Goal: Obtain resource: Obtain resource

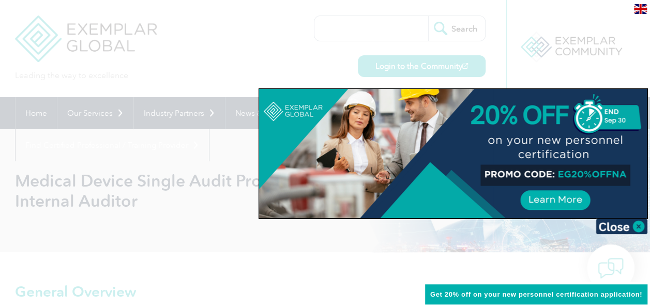
click at [636, 228] on img at bounding box center [621, 227] width 52 height 16
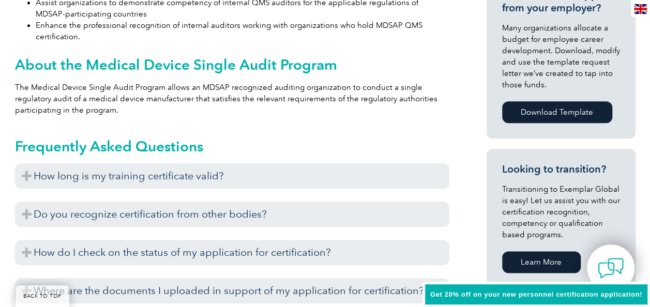
scroll to position [517, 0]
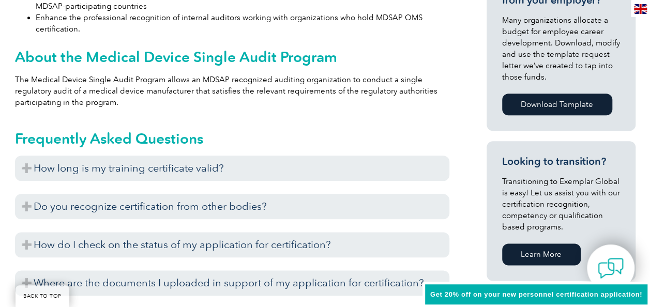
click at [26, 169] on h3 "How long is my training certificate valid?" at bounding box center [232, 168] width 434 height 25
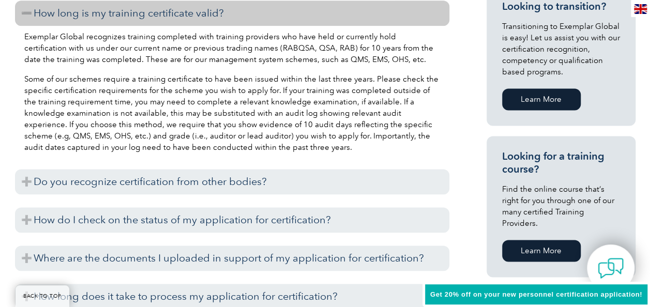
scroll to position [724, 0]
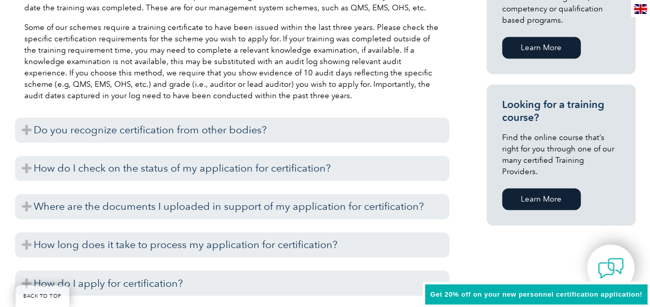
click at [27, 132] on h3 "Do you recognize certification from other bodies?" at bounding box center [232, 129] width 434 height 25
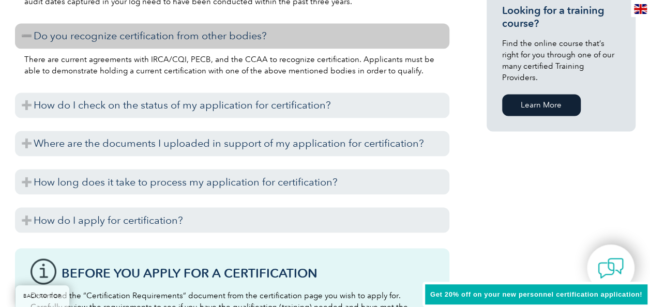
scroll to position [827, 0]
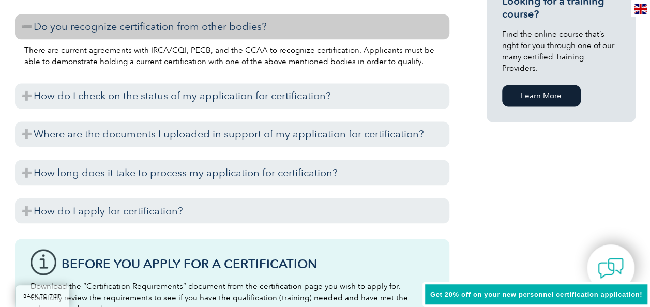
click at [27, 171] on h3 "How long does it take to process my application for certification?" at bounding box center [232, 172] width 434 height 25
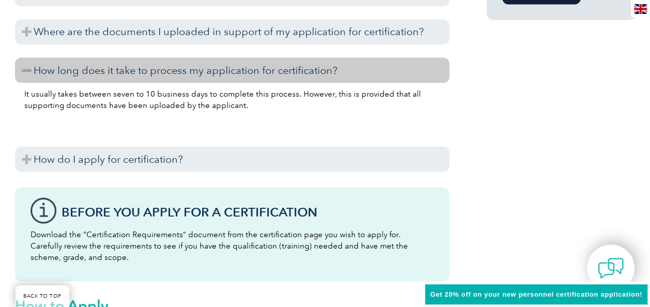
scroll to position [930, 0]
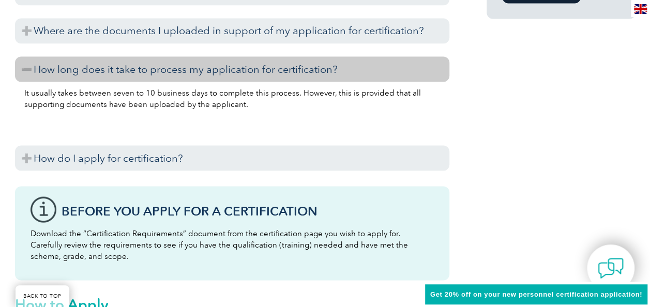
click at [26, 161] on h3 "How do I apply for certification?" at bounding box center [232, 157] width 434 height 25
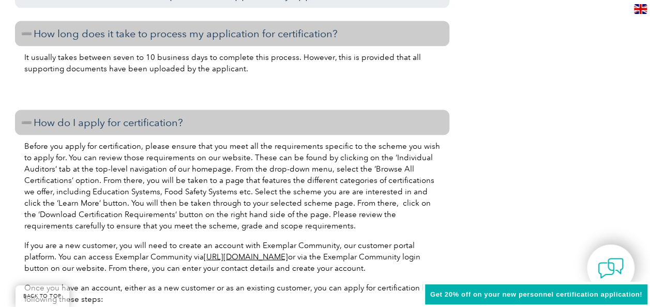
scroll to position [982, 0]
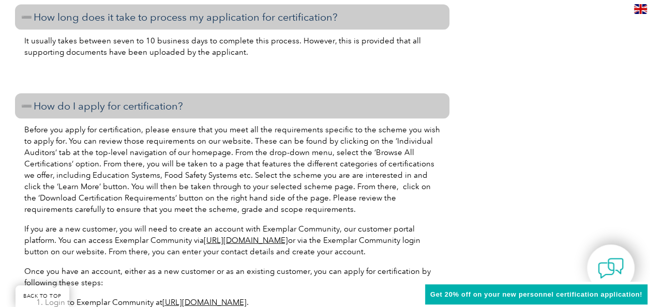
drag, startPoint x: 177, startPoint y: 212, endPoint x: 87, endPoint y: 213, distance: 89.4
click at [87, 213] on p "Before you apply for certification, please ensure that you meet all the require…" at bounding box center [232, 169] width 416 height 91
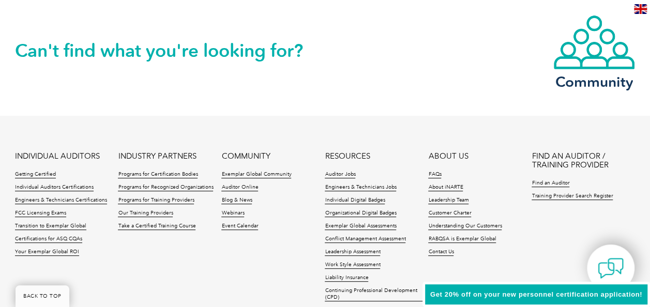
scroll to position [2171, 0]
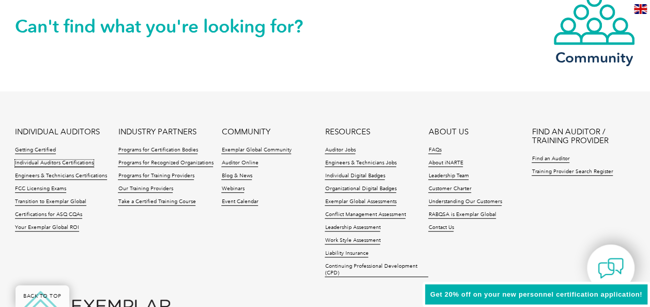
click at [42, 160] on link "Individual Auditors Certifications" at bounding box center [54, 163] width 79 height 7
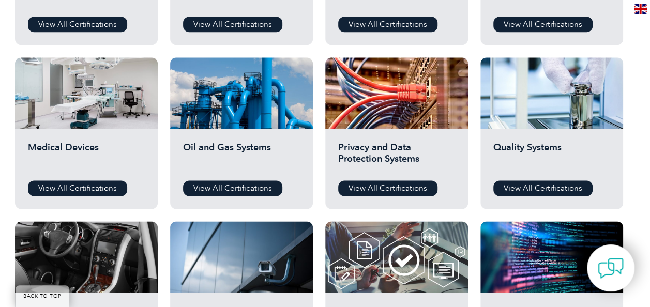
scroll to position [672, 0]
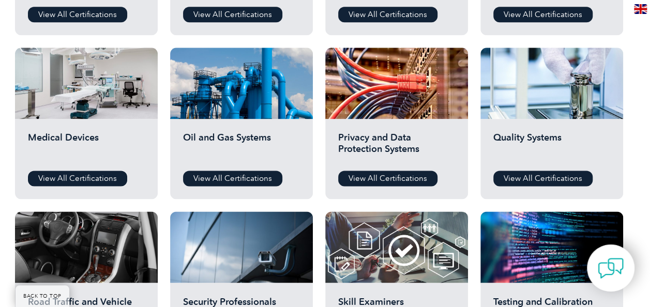
click at [89, 178] on link "View All Certifications" at bounding box center [77, 179] width 99 height 16
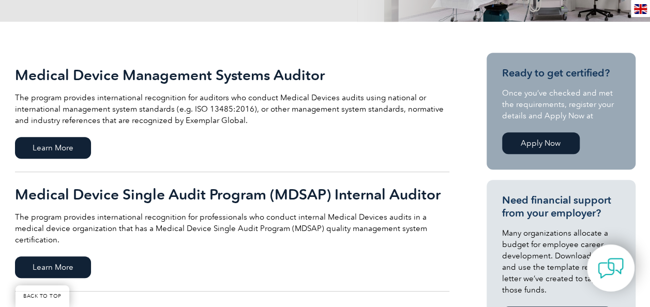
scroll to position [310, 0]
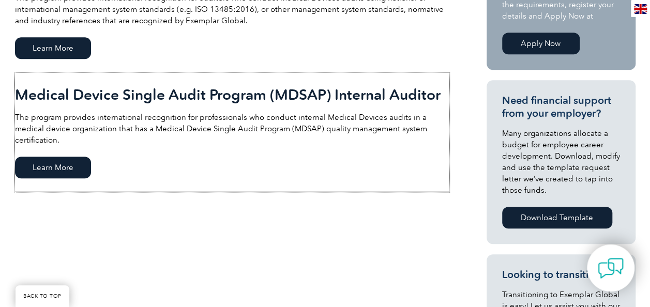
click at [59, 157] on span "Learn More" at bounding box center [53, 168] width 76 height 22
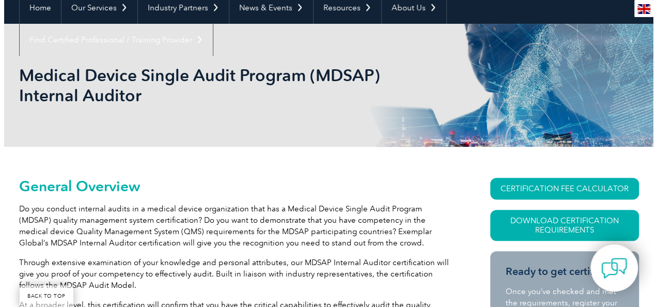
scroll to position [155, 0]
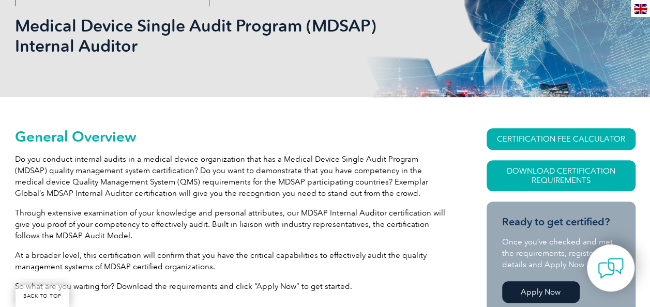
click at [570, 176] on link "Download Certification Requirements" at bounding box center [560, 175] width 149 height 31
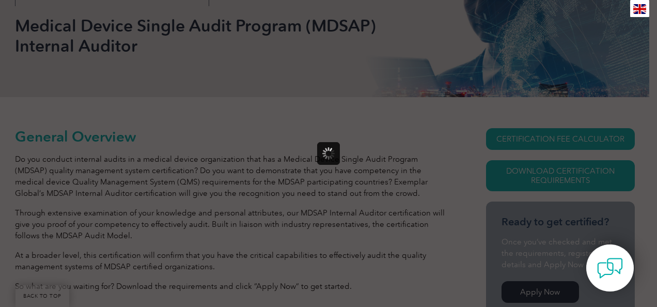
scroll to position [0, 0]
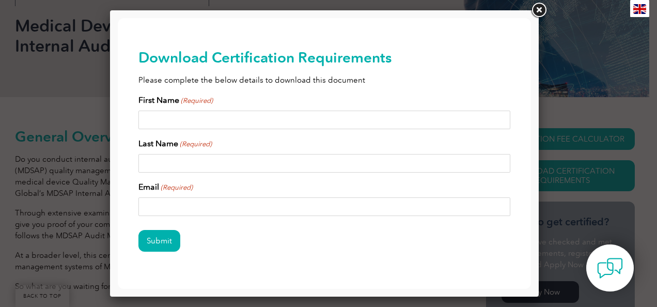
click at [240, 124] on input "First Name (Required)" at bounding box center [325, 120] width 372 height 19
type input "Sammie"
type input "Fredericks"
type input "sammiefredericks@gmail.com"
click at [159, 244] on input "Submit" at bounding box center [160, 241] width 42 height 22
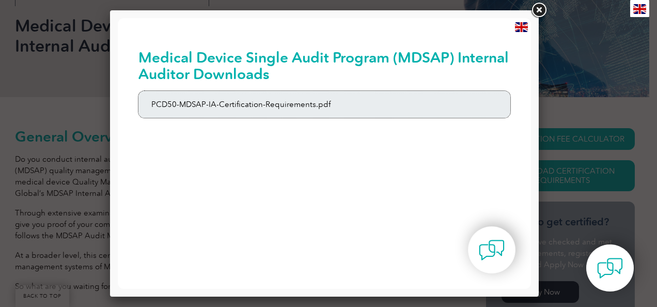
click at [282, 105] on link "PCD50-MDSAP-IA-Certification-Requirements.pdf" at bounding box center [325, 104] width 372 height 27
